Goal: Navigation & Orientation: Find specific page/section

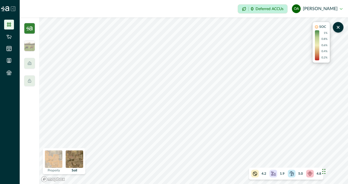
click at [28, 30] on img at bounding box center [29, 28] width 11 height 11
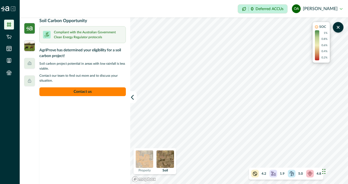
click at [29, 46] on img at bounding box center [29, 45] width 11 height 11
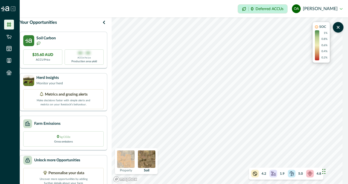
click at [322, 173] on div "Chat Widget" at bounding box center [334, 171] width 27 height 26
click at [324, 172] on div "Chat Widget" at bounding box center [334, 171] width 27 height 26
click at [77, 57] on div "00 - 00 ACCUs/ha/pa Production area yield" at bounding box center [84, 56] width 39 height 15
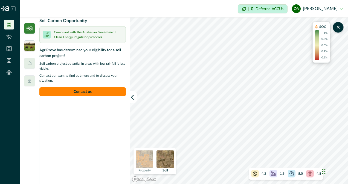
click at [26, 45] on img at bounding box center [29, 45] width 11 height 11
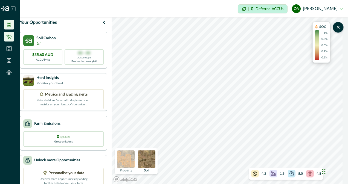
click at [10, 38] on icon at bounding box center [8, 37] width 5 height 4
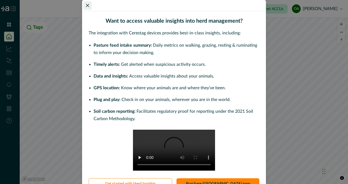
click at [88, 7] on button "Close" at bounding box center [87, 5] width 9 height 9
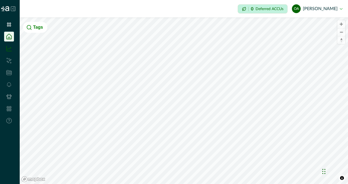
click at [10, 51] on icon at bounding box center [8, 48] width 5 height 5
click at [14, 92] on li at bounding box center [9, 97] width 10 height 10
click at [11, 88] on li at bounding box center [9, 85] width 10 height 10
click at [8, 43] on ul at bounding box center [10, 74] width 20 height 108
click at [9, 36] on icon at bounding box center [8, 36] width 5 height 5
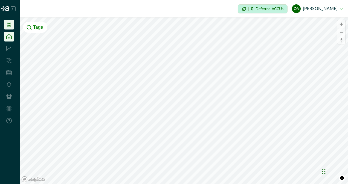
click at [8, 26] on icon at bounding box center [8, 24] width 5 height 5
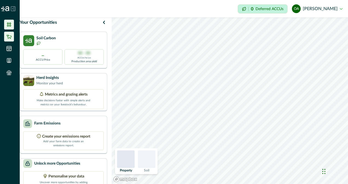
click at [7, 36] on icon at bounding box center [8, 37] width 5 height 4
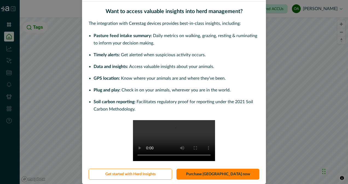
scroll to position [43, 0]
click at [111, 174] on button "Get started with Herd Insights" at bounding box center [130, 174] width 83 height 11
click at [72, 15] on div "Want to access valuable insights into herd management? The integration with Cer…" at bounding box center [174, 92] width 348 height 184
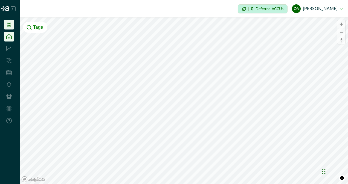
click at [7, 23] on icon at bounding box center [9, 25] width 4 height 4
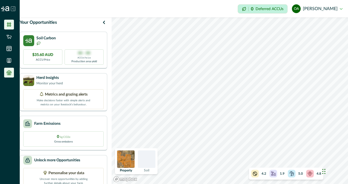
click at [9, 71] on icon at bounding box center [8, 72] width 5 height 5
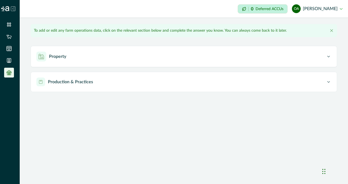
click at [66, 68] on div "Property Farm Name ******** Production & Practices Update your production and f…" at bounding box center [184, 69] width 306 height 46
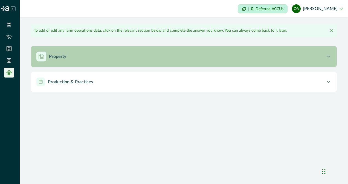
click at [71, 62] on button "Property" at bounding box center [184, 56] width 306 height 21
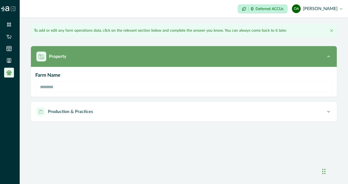
click at [71, 63] on button "Property" at bounding box center [184, 56] width 306 height 21
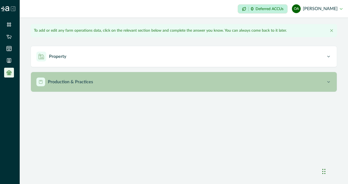
click at [69, 84] on p "Production & Practices" at bounding box center [70, 82] width 45 height 7
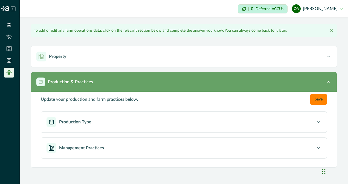
click at [100, 82] on div "Production & Practices" at bounding box center [180, 82] width 289 height 9
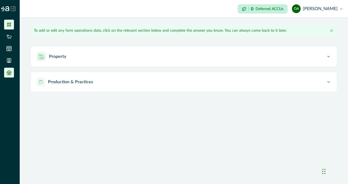
click at [10, 23] on icon at bounding box center [9, 25] width 4 height 4
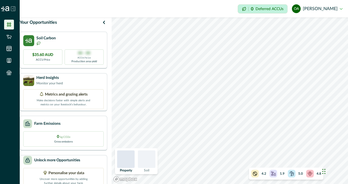
click at [12, 10] on icon at bounding box center [13, 8] width 5 height 5
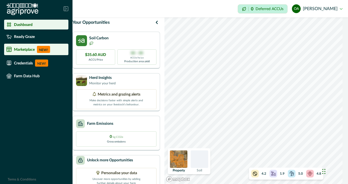
click at [56, 54] on li "Marketplace NEW!" at bounding box center [36, 49] width 64 height 11
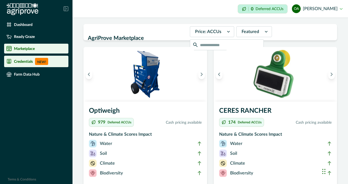
click at [47, 62] on p "NEW!" at bounding box center [41, 61] width 13 height 7
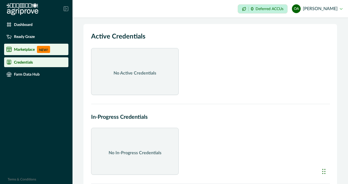
click at [42, 50] on p "NEW!" at bounding box center [43, 49] width 13 height 7
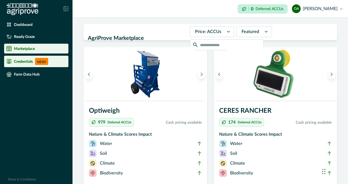
click at [49, 58] on li "Credentials NEW!" at bounding box center [36, 61] width 64 height 11
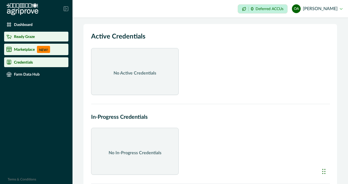
click at [41, 36] on div "Ready Graze" at bounding box center [36, 36] width 60 height 5
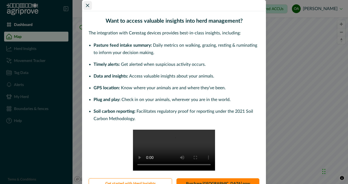
click at [89, 5] on button "Close" at bounding box center [87, 5] width 9 height 9
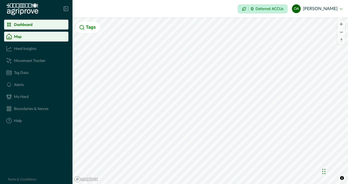
click at [22, 21] on li "Dashboard" at bounding box center [36, 25] width 64 height 10
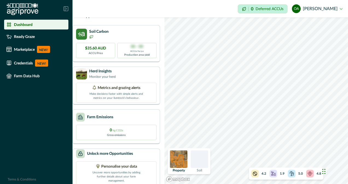
scroll to position [18, 0]
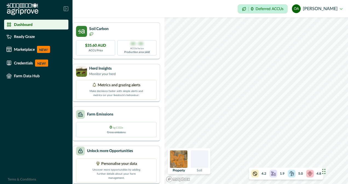
click at [187, 159] on img at bounding box center [179, 160] width 18 height 18
click at [323, 176] on div "Chat Widget" at bounding box center [334, 171] width 27 height 26
click at [323, 173] on div "Chat Widget" at bounding box center [334, 171] width 27 height 26
click at [325, 172] on div "Chat Widget" at bounding box center [334, 171] width 27 height 26
drag, startPoint x: 309, startPoint y: 179, endPoint x: 290, endPoint y: 175, distance: 19.8
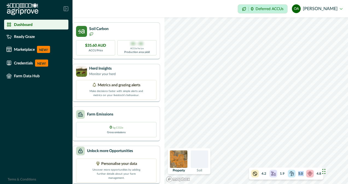
click at [290, 175] on div "4.2 1.9 5.0 4.8" at bounding box center [286, 174] width 74 height 12
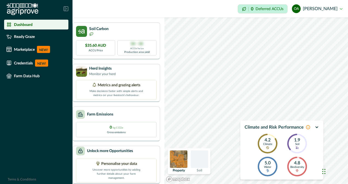
click at [317, 128] on icon "button" at bounding box center [317, 127] width 2 height 1
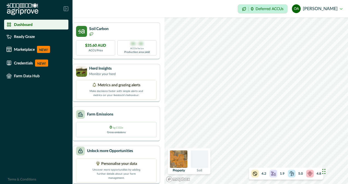
click at [256, 174] on icon at bounding box center [254, 173] width 5 height 5
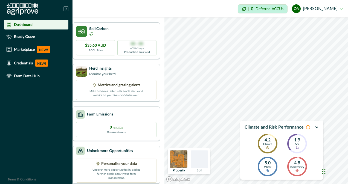
click at [267, 146] on p "Climate" at bounding box center [267, 144] width 9 height 3
click at [267, 149] on icon at bounding box center [267, 147] width 3 height 3
click at [307, 129] on icon at bounding box center [308, 127] width 4 height 4
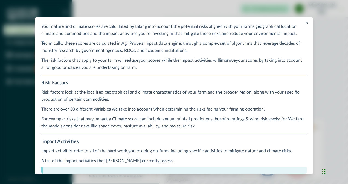
scroll to position [0, 0]
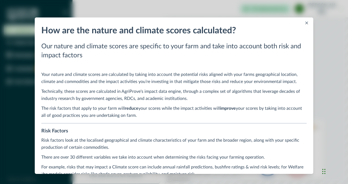
click at [305, 22] on icon "Close" at bounding box center [306, 23] width 3 height 3
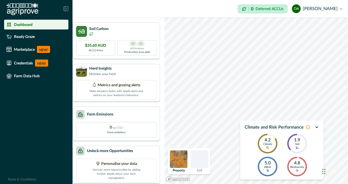
scroll to position [18, 0]
click at [333, 8] on button "OA [PERSON_NAME]" at bounding box center [317, 8] width 51 height 13
click at [86, 7] on div "Impersonation Mode 0 Deferred ACCUs OA [PERSON_NAME] Sign out" at bounding box center [209, 9] width 275 height 18
click at [202, 159] on div at bounding box center [200, 160] width 18 height 18
